Goal: Task Accomplishment & Management: Manage account settings

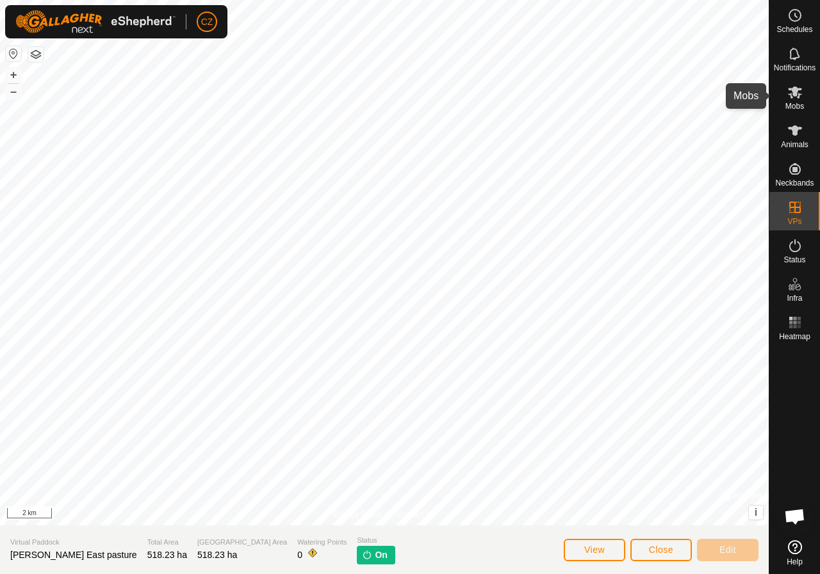
click at [798, 95] on icon at bounding box center [795, 92] width 14 height 12
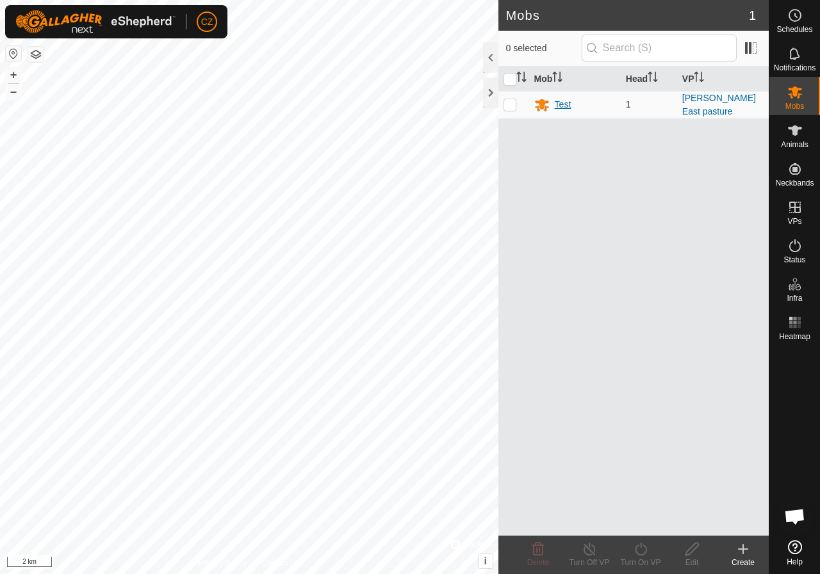
click at [569, 101] on div "Test" at bounding box center [563, 104] width 17 height 13
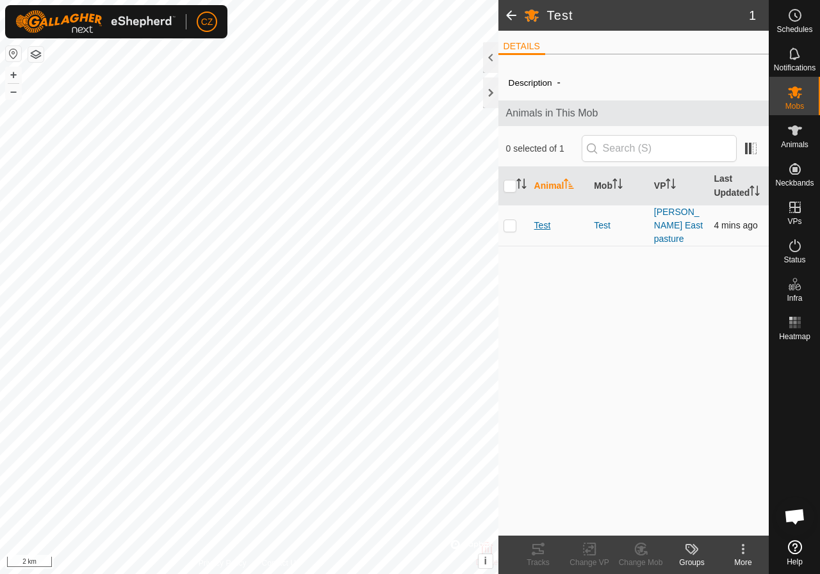
click at [547, 219] on span "Test" at bounding box center [542, 225] width 17 height 13
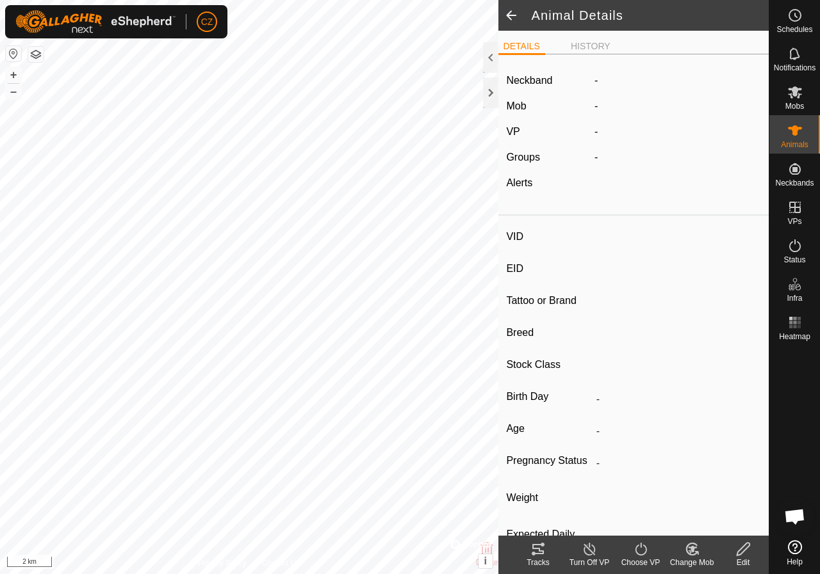
type input "Test"
type input "-"
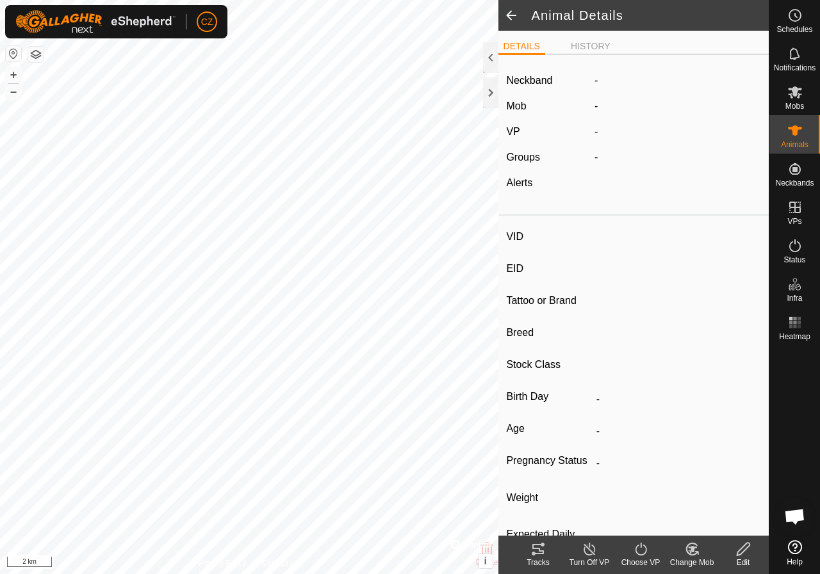
type input "0 kg"
type input "-"
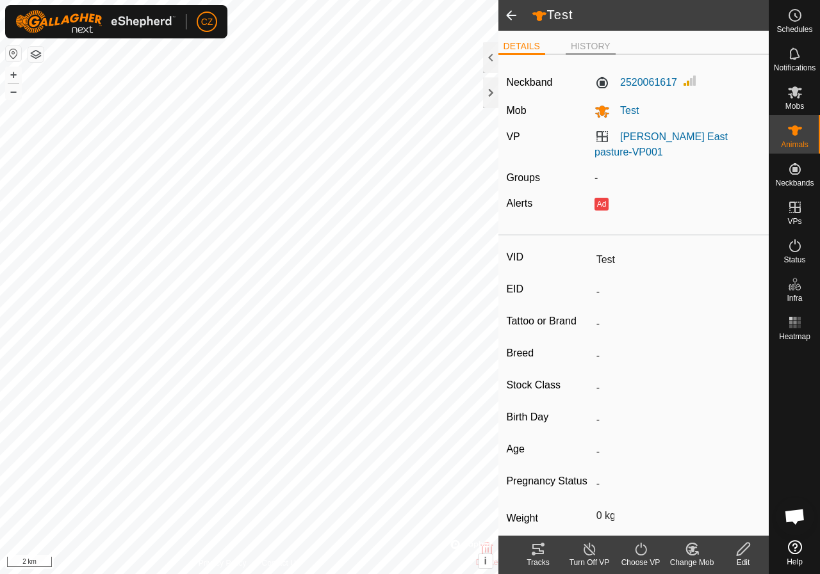
click at [584, 44] on li "HISTORY" at bounding box center [590, 47] width 50 height 15
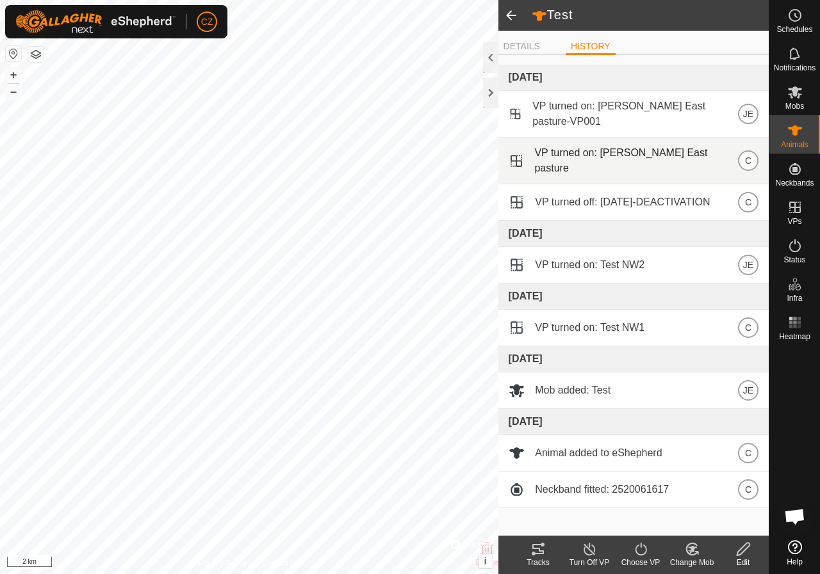
click at [513, 154] on div "VP turned on: [PERSON_NAME] East pasture C" at bounding box center [633, 160] width 250 height 31
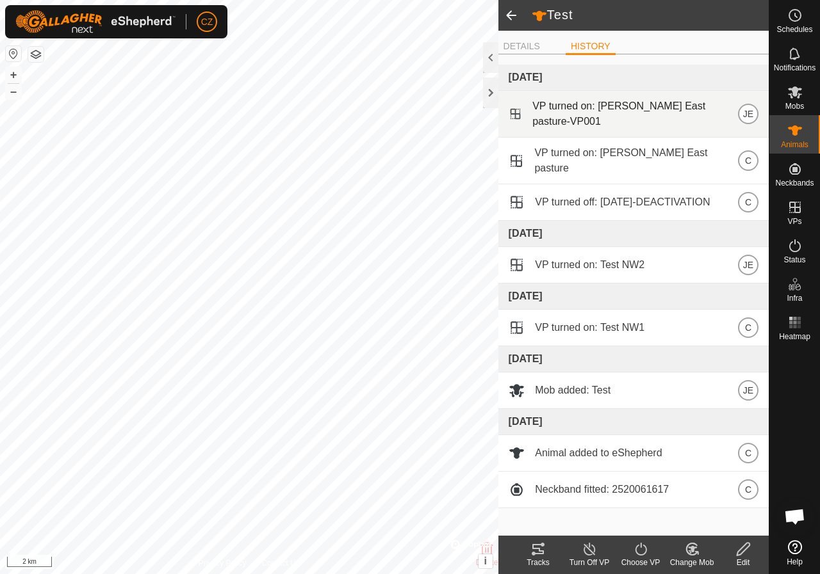
click at [517, 112] on span at bounding box center [515, 114] width 14 height 17
